Goal: Transaction & Acquisition: Book appointment/travel/reservation

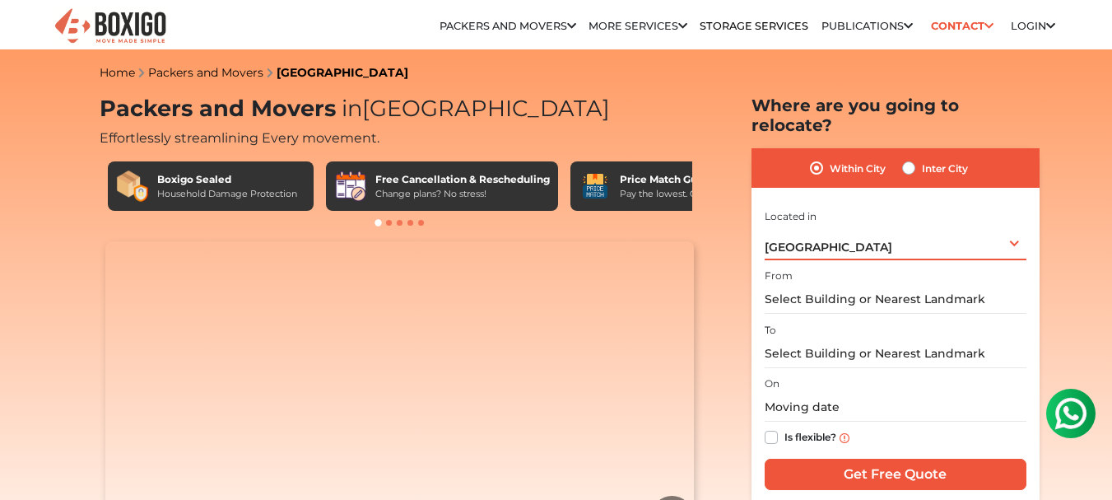
click at [848, 226] on div "[GEOGRAPHIC_DATA] Select City [GEOGRAPHIC_DATA] [GEOGRAPHIC_DATA] [GEOGRAPHIC_D…" at bounding box center [896, 243] width 262 height 35
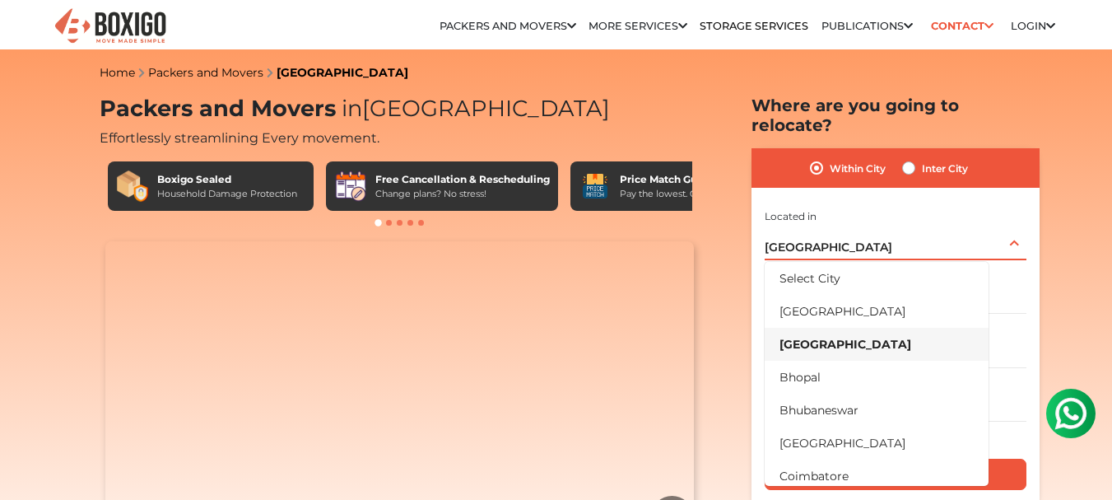
click at [822, 328] on li "[GEOGRAPHIC_DATA]" at bounding box center [877, 344] width 224 height 33
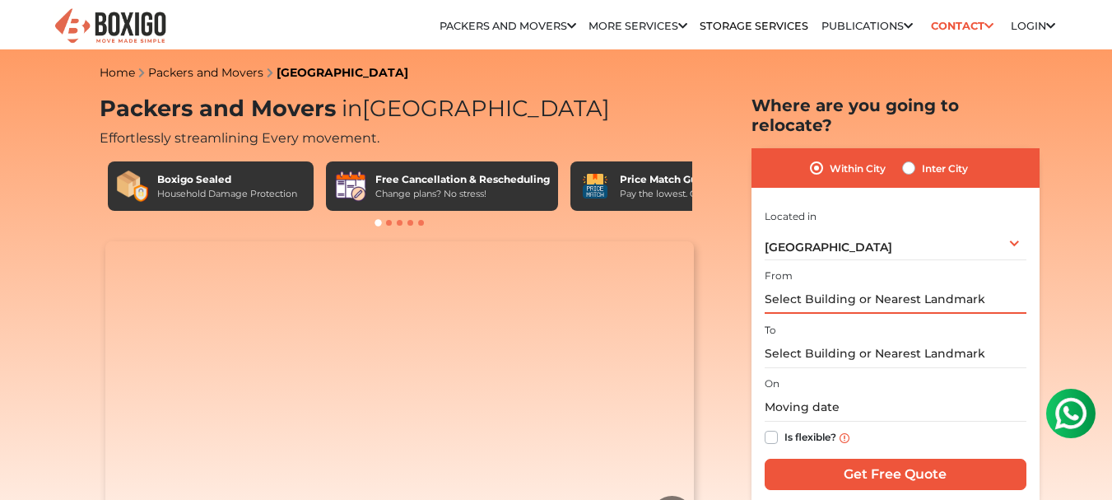
click at [887, 285] on input "text" at bounding box center [896, 299] width 262 height 29
paste input "#4 Sumukha, 1st cross, pai layout, near [GEOGRAPHIC_DATA], [GEOGRAPHIC_DATA]"
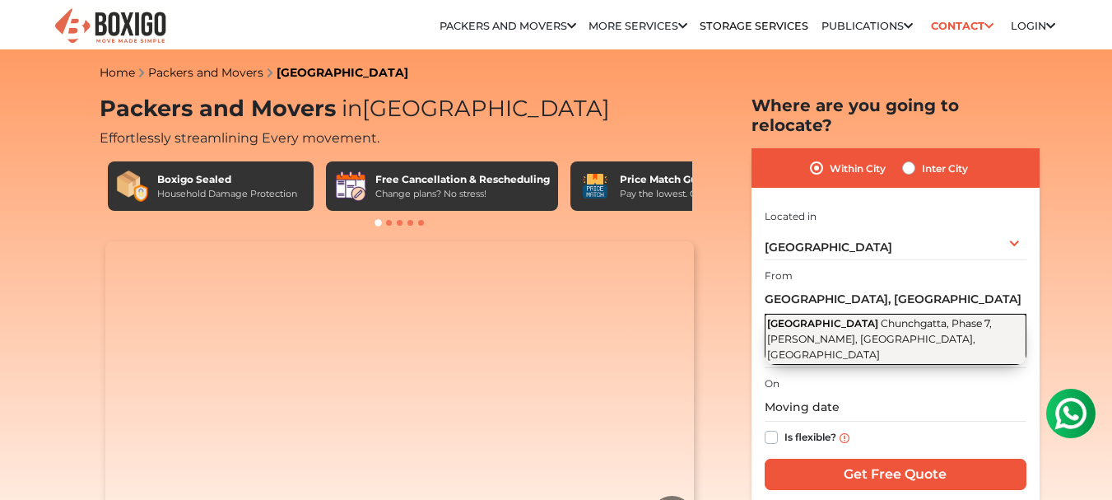
click at [878, 317] on span "[GEOGRAPHIC_DATA]" at bounding box center [822, 323] width 111 height 12
type input "[GEOGRAPHIC_DATA][STREET_ADDRESS][PERSON_NAME][GEOGRAPHIC_DATA]"
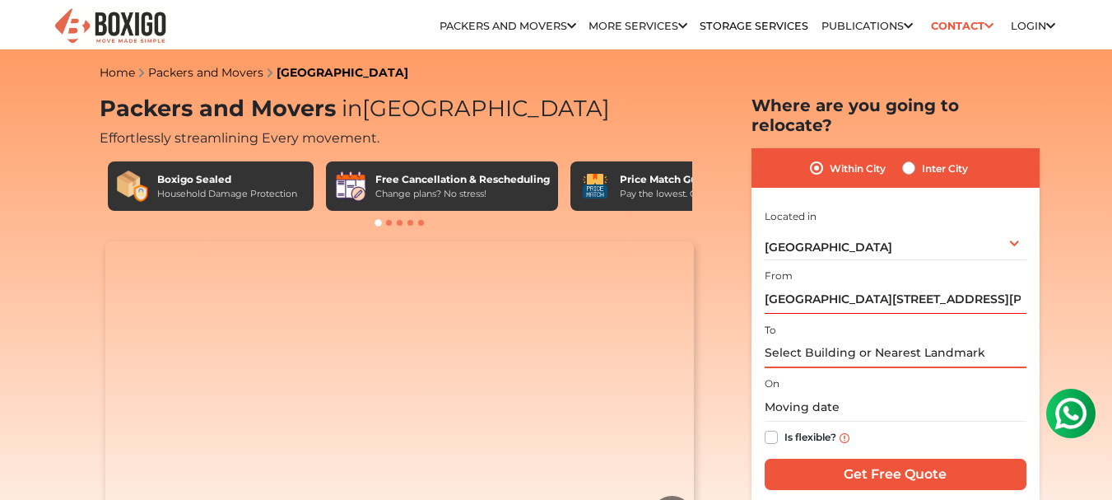
click at [867, 339] on input "text" at bounding box center [896, 353] width 262 height 29
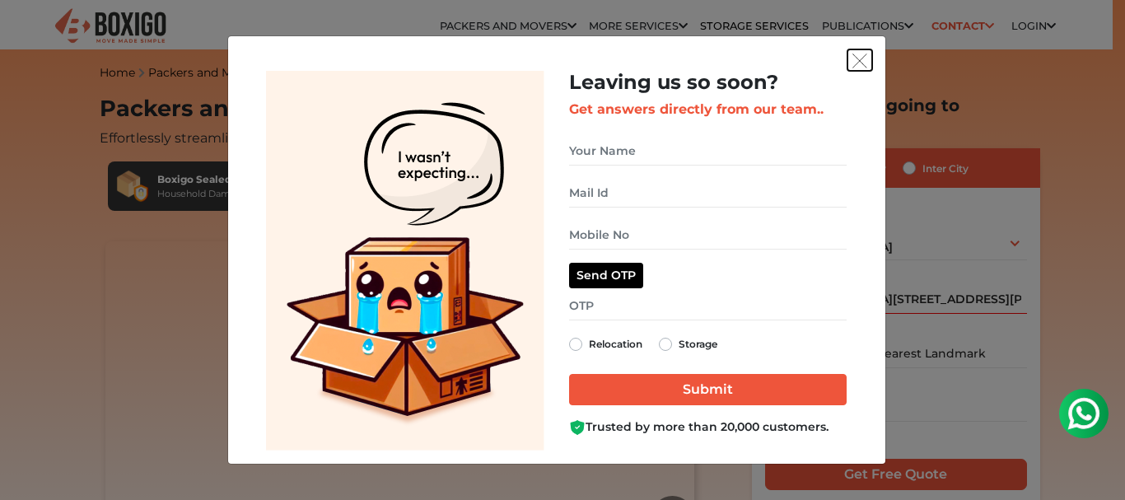
click at [862, 58] on img "get free quote dialog" at bounding box center [859, 61] width 15 height 15
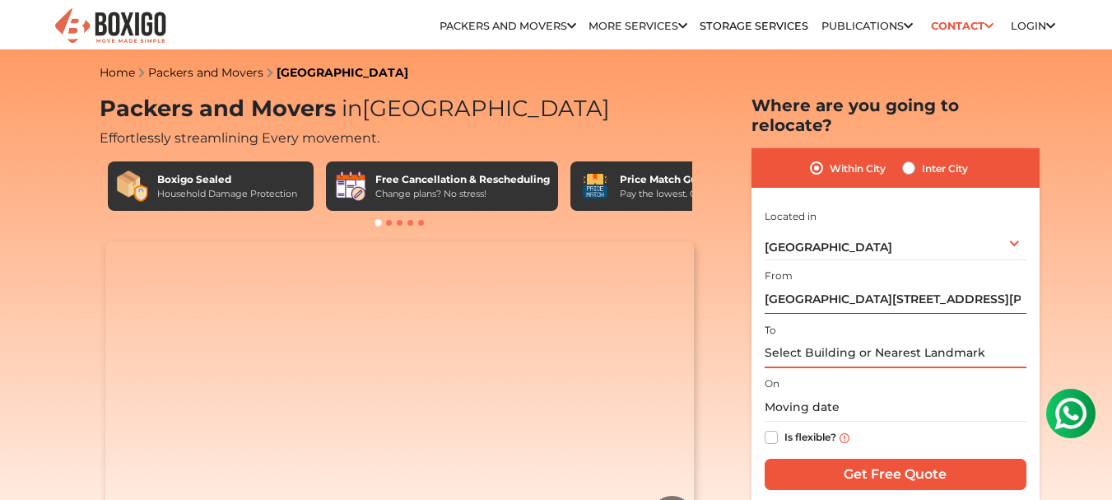
click at [822, 339] on input "text" at bounding box center [896, 353] width 262 height 29
paste input "Kings & Queens Apartments, [GEOGRAPHIC_DATA], Silicon Enclave Residential Layou…"
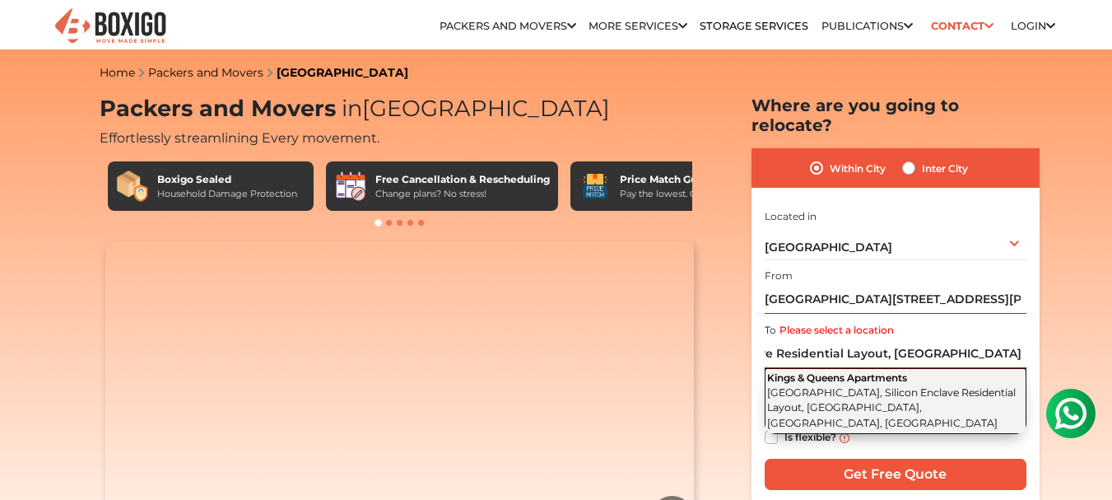
click at [833, 380] on button "Kings & Queens Apartments [GEOGRAPHIC_DATA], Silicon Enclave Residential Layout…" at bounding box center [896, 401] width 262 height 66
type input "Kings & Queens Apartments, [GEOGRAPHIC_DATA], Silicon Enclave Residential Layou…"
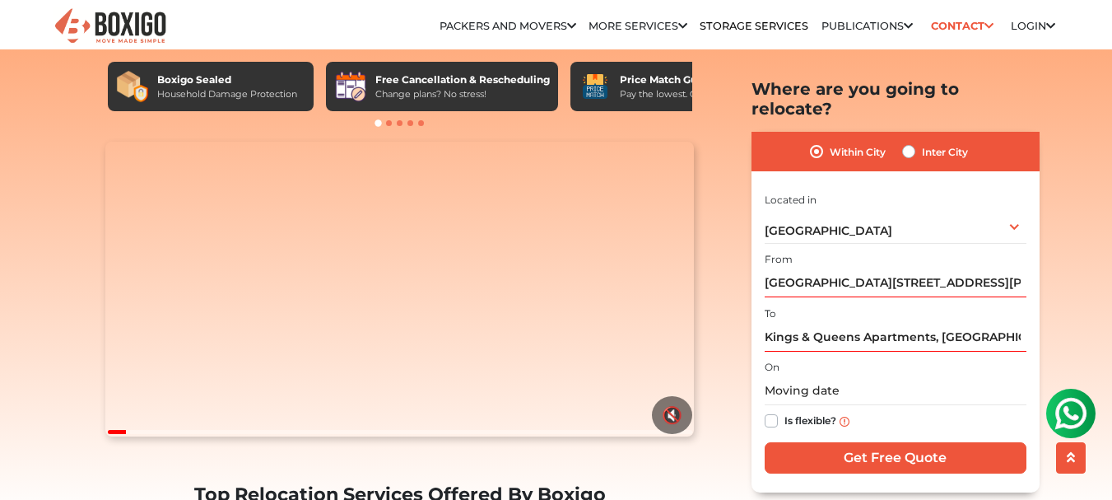
scroll to position [165, 0]
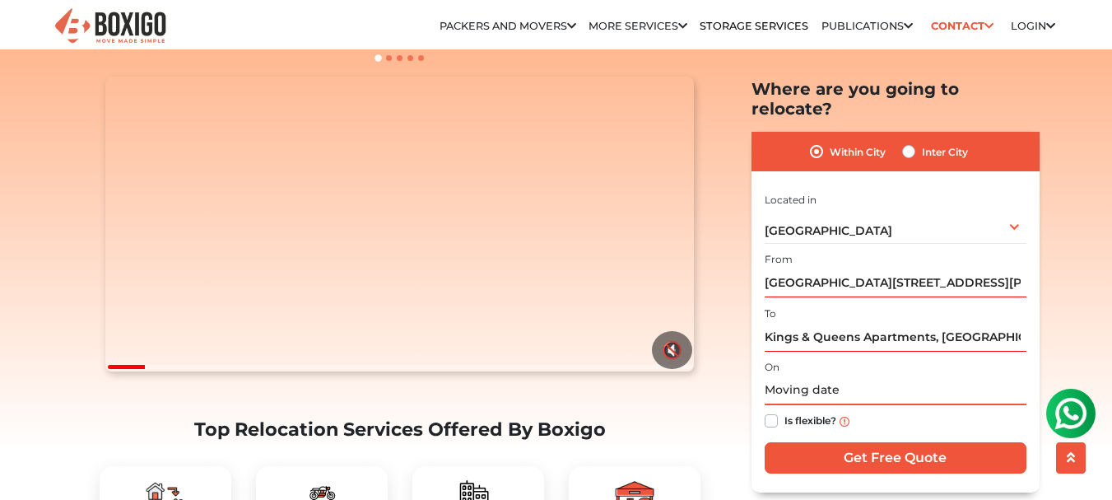
click at [864, 376] on input "text" at bounding box center [896, 390] width 262 height 29
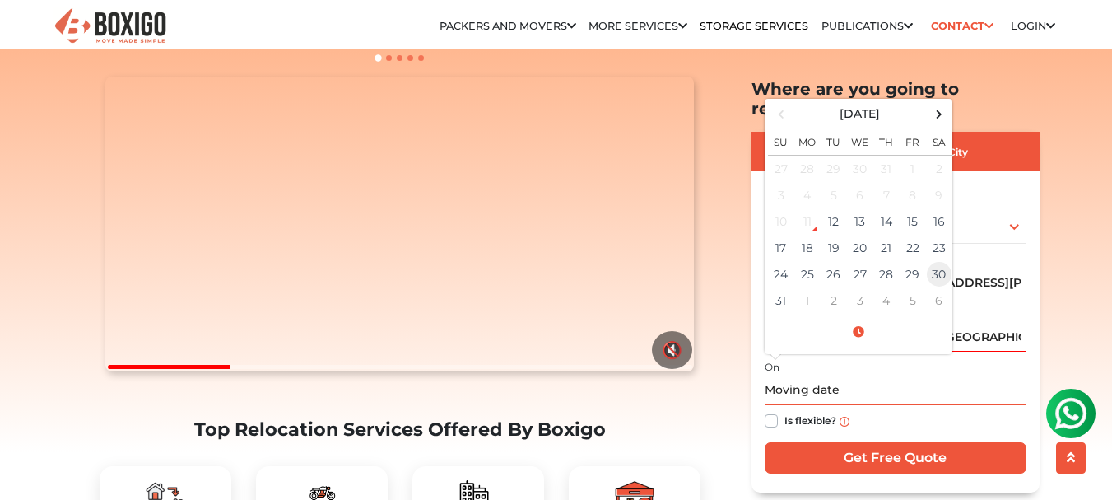
click at [934, 261] on td "30" at bounding box center [939, 274] width 26 height 26
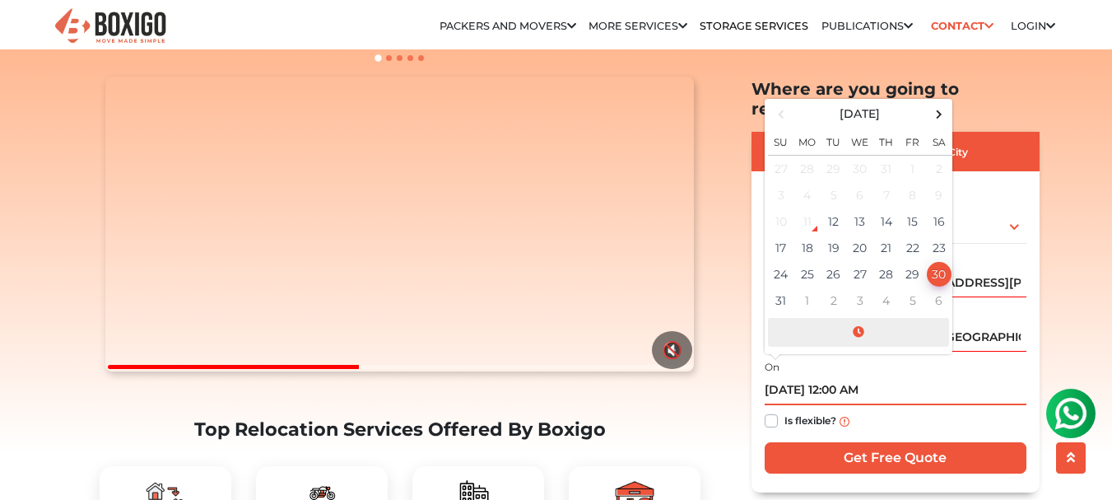
click at [861, 318] on span at bounding box center [858, 332] width 181 height 29
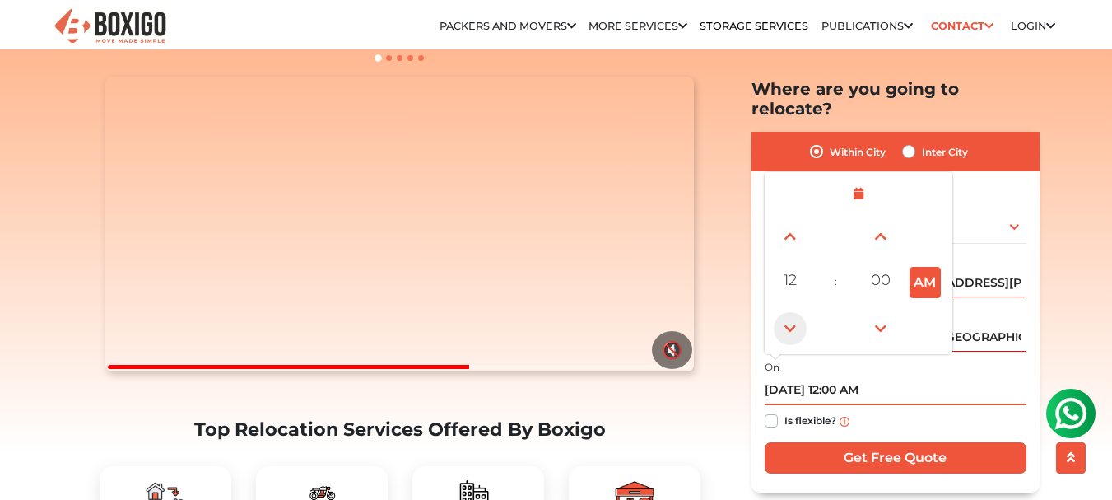
click at [790, 311] on span at bounding box center [790, 327] width 33 height 33
click at [872, 376] on input "[DATE] 11:00 PM" at bounding box center [896, 390] width 262 height 29
type input "[DATE] 11:00 AM"
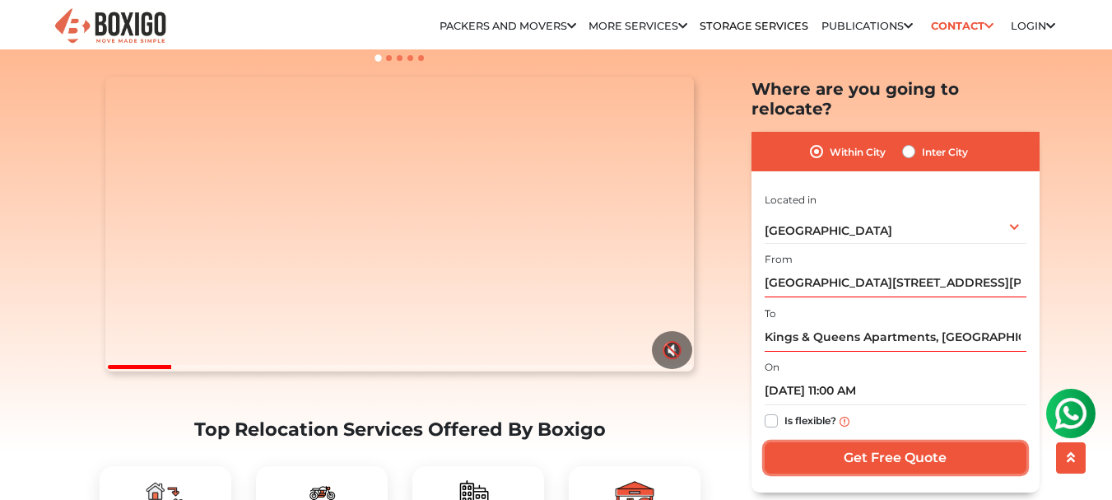
click at [880, 442] on input "Get Free Quote" at bounding box center [896, 457] width 262 height 31
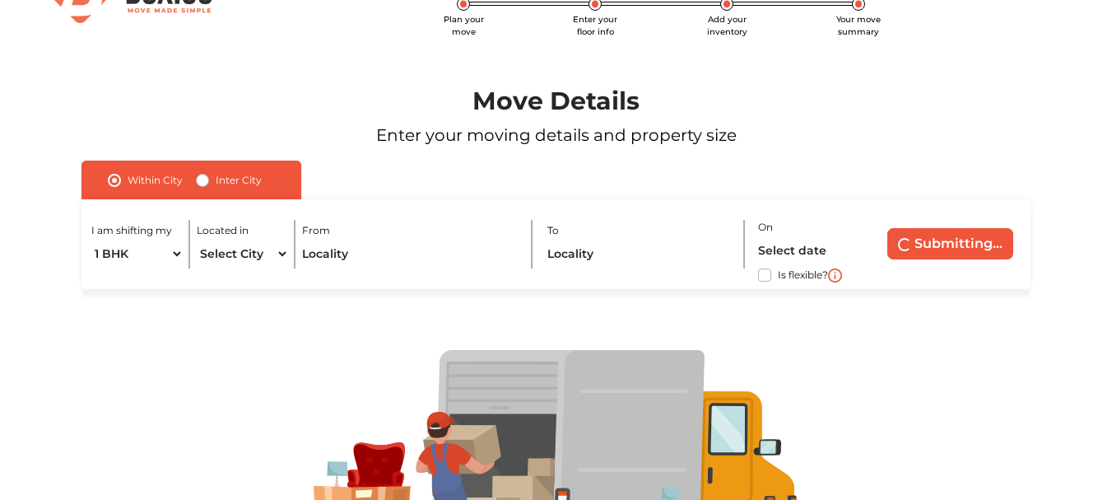
scroll to position [82, 0]
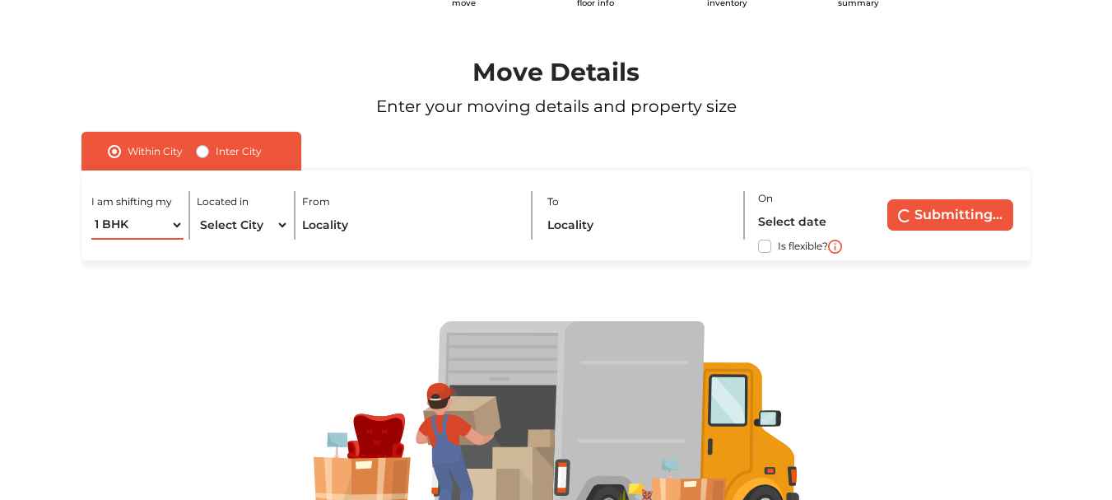
click at [175, 225] on select "1 BHK 2 BHK 3 BHK 3 + BHK FEW ITEMS" at bounding box center [137, 225] width 92 height 29
select select "2 BHK"
click at [91, 211] on select "1 BHK 2 BHK 3 BHK 3 + BHK FEW ITEMS" at bounding box center [137, 225] width 92 height 29
click at [284, 222] on select "Select City [GEOGRAPHIC_DATA] [GEOGRAPHIC_DATA] [GEOGRAPHIC_DATA] [GEOGRAPHIC_D…" at bounding box center [243, 225] width 92 height 29
select select "[GEOGRAPHIC_DATA]"
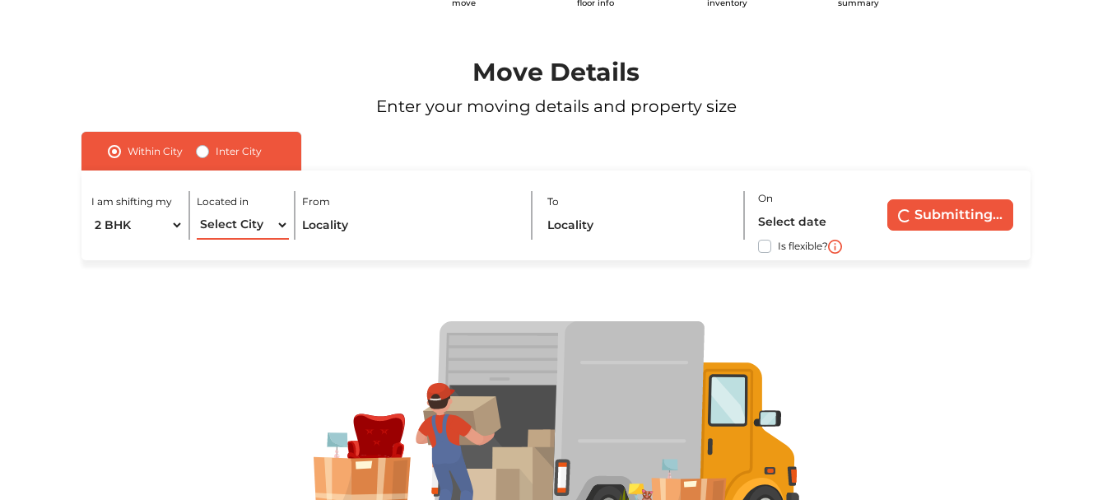
click at [197, 211] on select "Select City [GEOGRAPHIC_DATA] [GEOGRAPHIC_DATA] [GEOGRAPHIC_DATA] [GEOGRAPHIC_D…" at bounding box center [243, 225] width 92 height 29
click at [360, 217] on input "text" at bounding box center [410, 225] width 217 height 29
paste input "#4 Sumukha, 1st cross, pai layout, near [GEOGRAPHIC_DATA], [GEOGRAPHIC_DATA]"
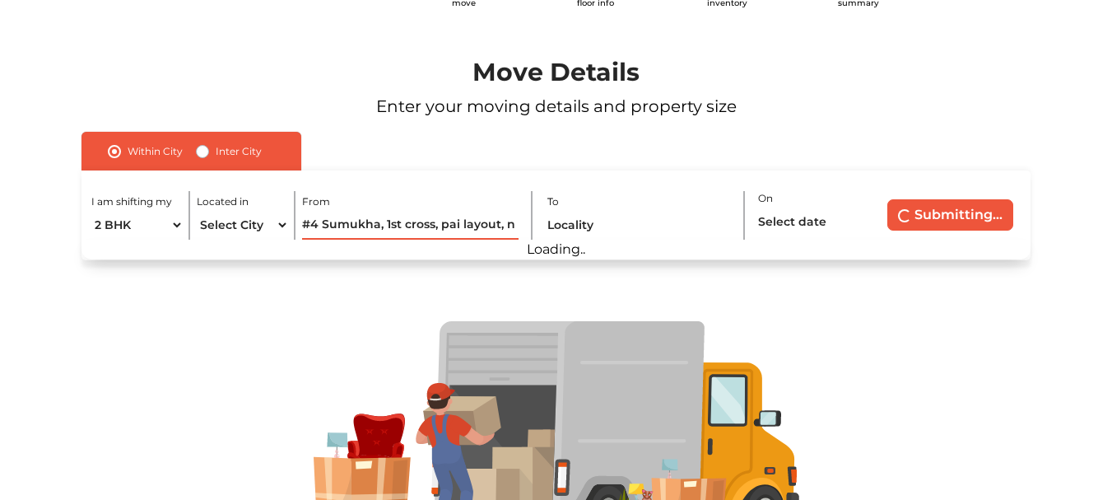
scroll to position [0, 398]
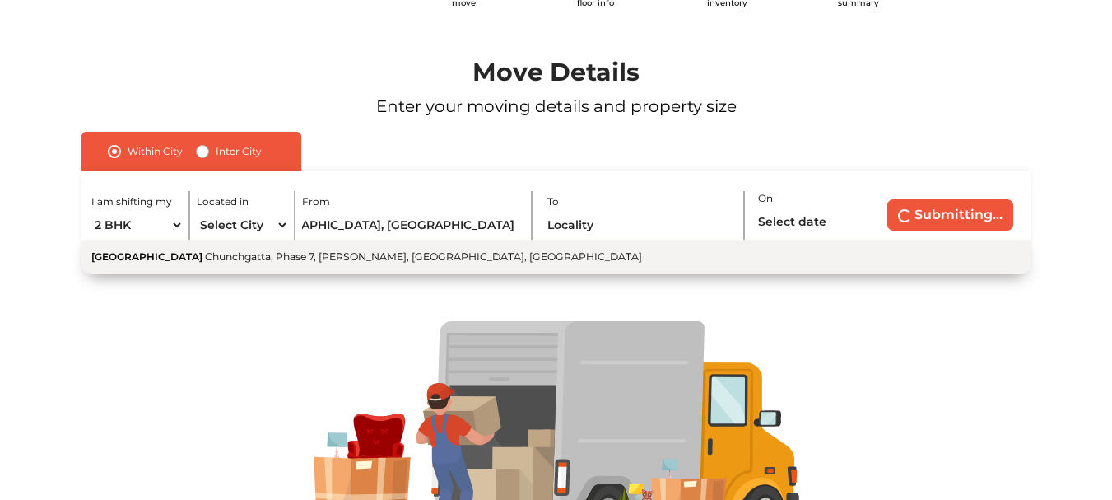
click at [288, 259] on span "Chunchgatta, Phase 7, [PERSON_NAME], [GEOGRAPHIC_DATA], [GEOGRAPHIC_DATA]" at bounding box center [423, 256] width 437 height 12
type input "[GEOGRAPHIC_DATA][STREET_ADDRESS][PERSON_NAME][GEOGRAPHIC_DATA]"
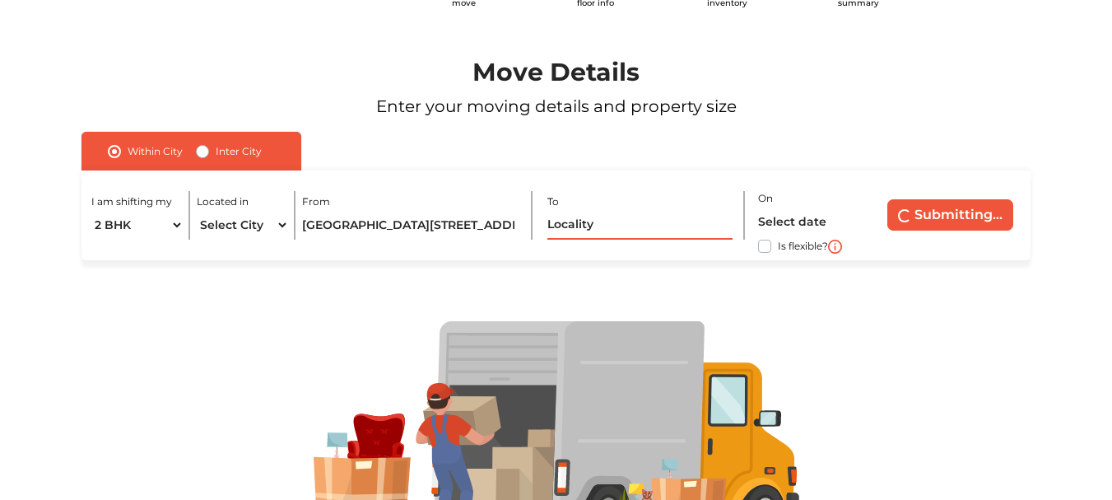
click at [575, 231] on input "text" at bounding box center [640, 225] width 186 height 29
paste input "Kings & Queens Apartments, [GEOGRAPHIC_DATA], Silicon Enclave Residential Layou…"
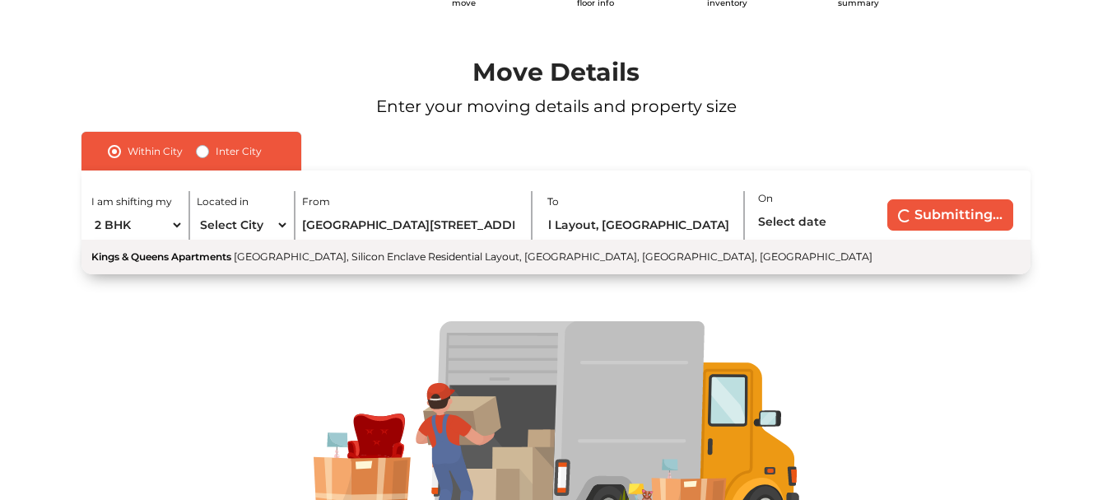
click at [612, 263] on button "Kings & Queens Apartments [GEOGRAPHIC_DATA], Silicon Enclave Residential Layout…" at bounding box center [556, 257] width 948 height 35
type input "Kings & Queens Apartments, [GEOGRAPHIC_DATA], Silicon Enclave Residential Layou…"
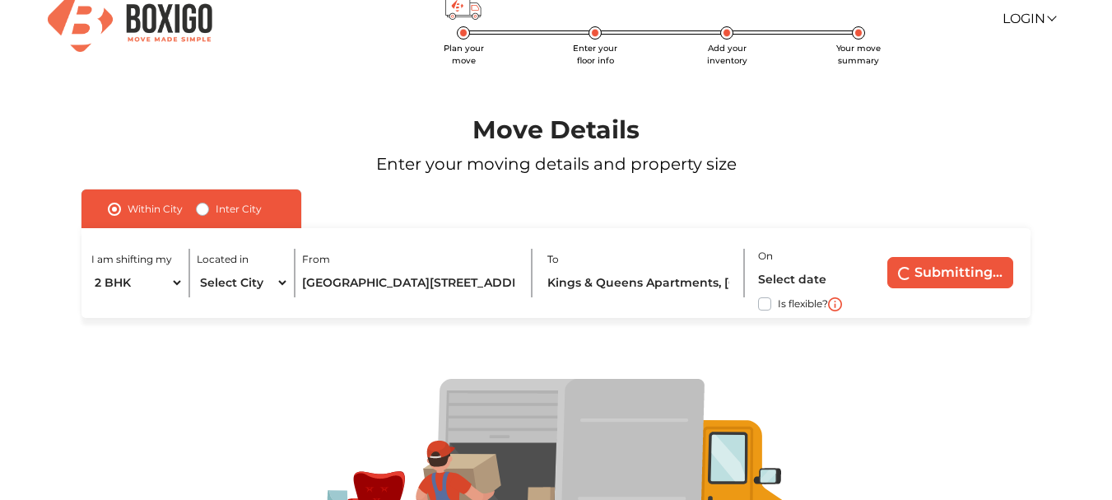
scroll to position [23, 0]
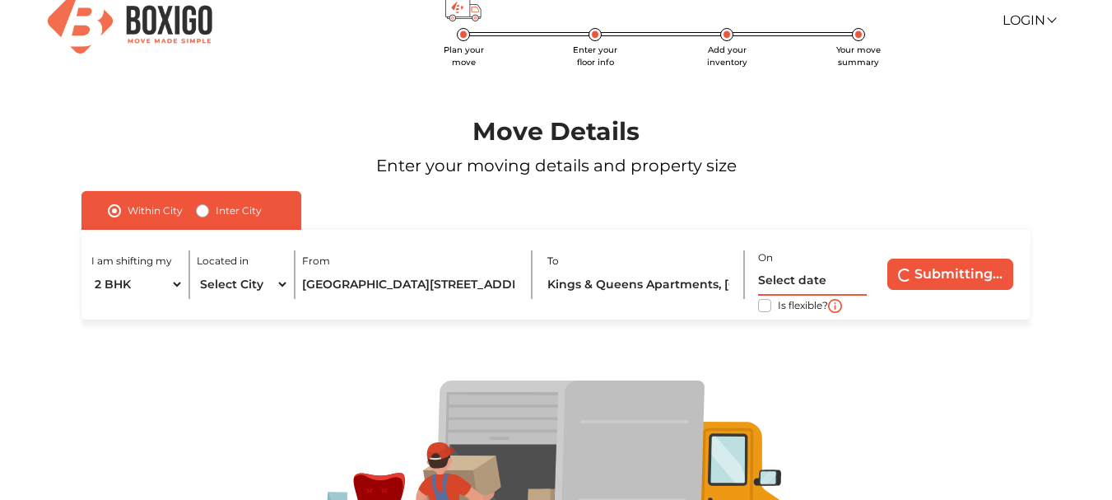
click at [808, 282] on input "text" at bounding box center [812, 281] width 109 height 29
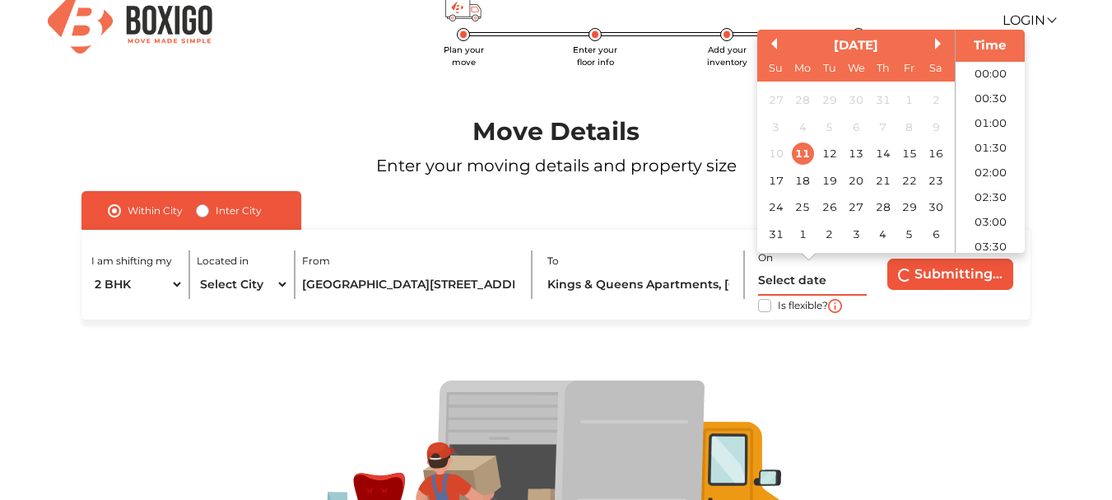
scroll to position [559, 0]
click at [778, 233] on div "31" at bounding box center [776, 234] width 22 height 22
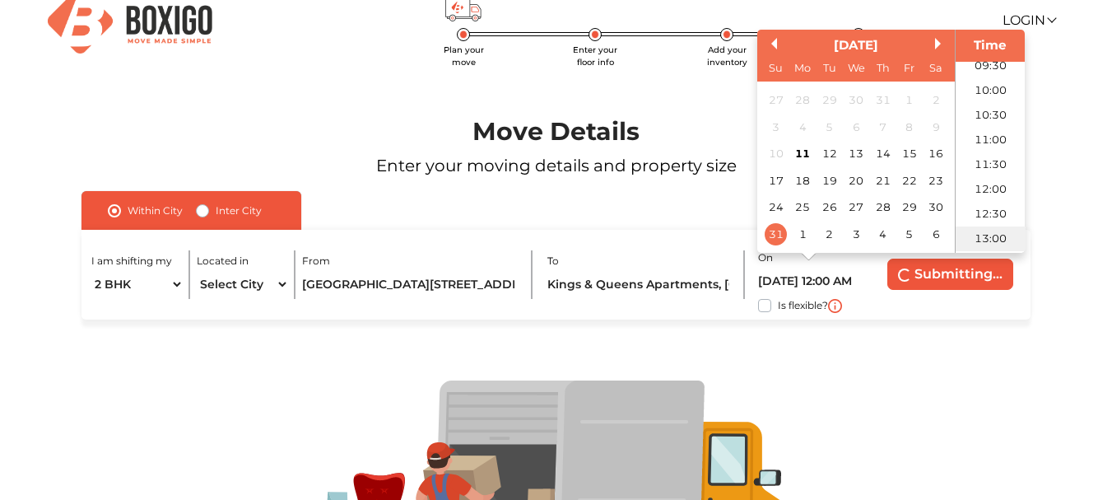
scroll to position [477, 0]
click at [990, 137] on li "11:00" at bounding box center [991, 140] width 70 height 25
type input "[DATE] 11:00 AM"
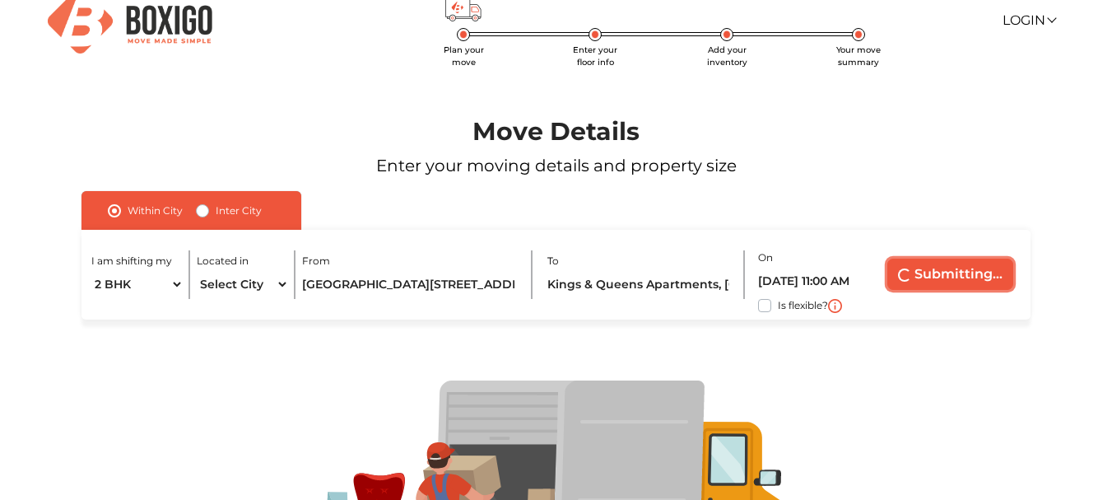
click at [927, 263] on button "Submitting..." at bounding box center [950, 274] width 126 height 31
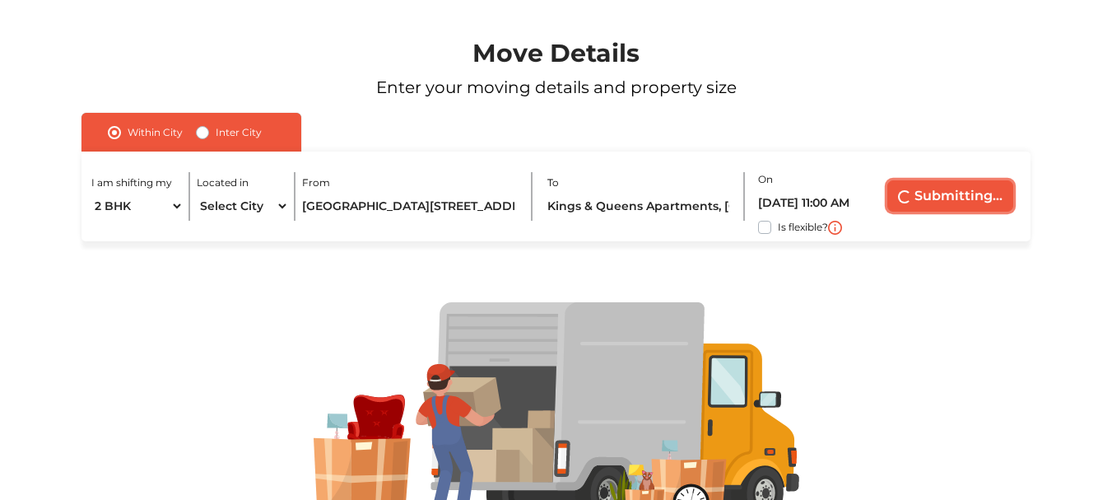
scroll to position [0, 0]
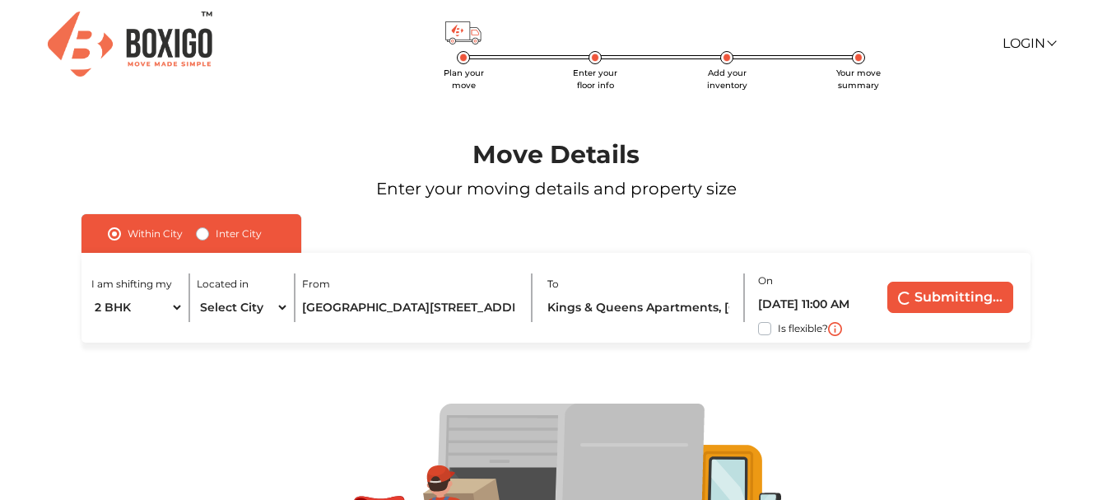
click at [1070, 170] on div "Move Details Enter your moving details and property size" at bounding box center [556, 177] width 1048 height 74
click at [1051, 40] on link "Login" at bounding box center [1029, 43] width 53 height 16
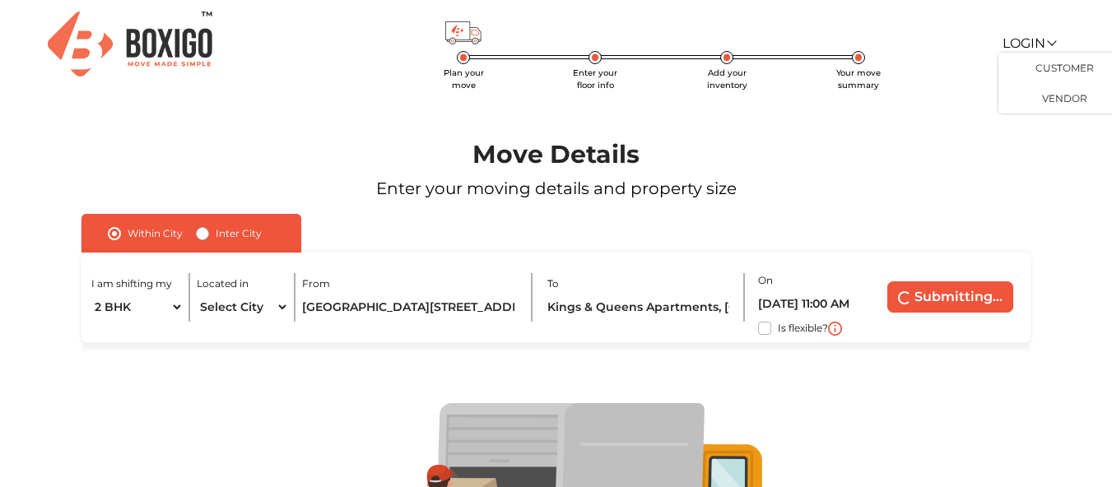
click at [1063, 185] on p "Enter your moving details and property size" at bounding box center [555, 188] width 1023 height 25
